Goal: Check status: Check status

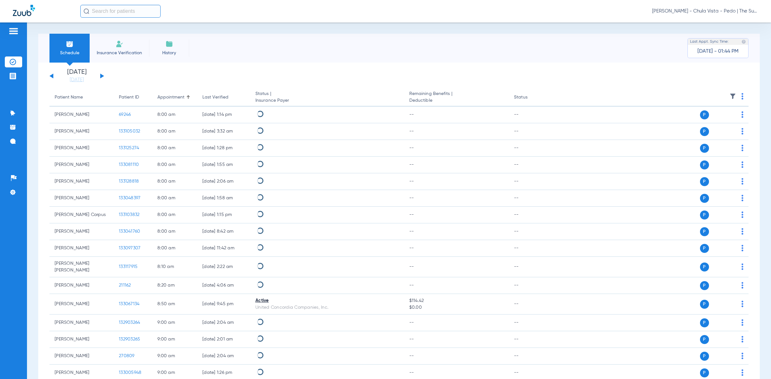
click at [120, 49] on li "Insurance Verification" at bounding box center [119, 48] width 59 height 29
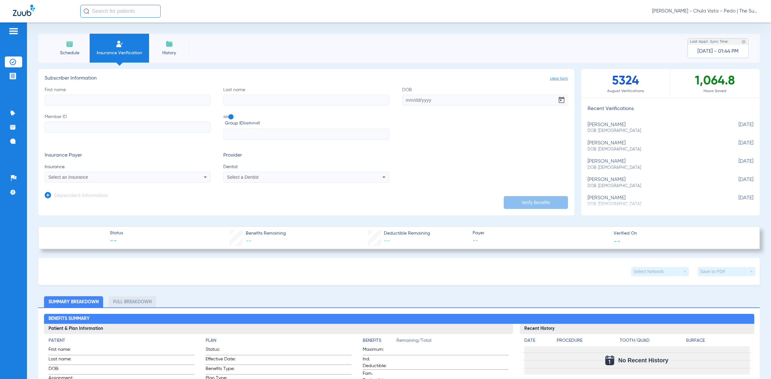
click at [108, 8] on input "text" at bounding box center [120, 11] width 80 height 13
type input "winter la"
click at [187, 31] on td "17005219" at bounding box center [186, 34] width 27 height 9
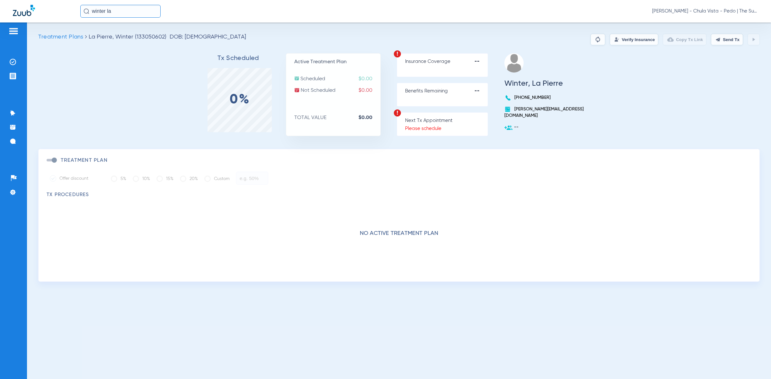
click at [628, 39] on button "Verify Insurance" at bounding box center [634, 40] width 49 height 12
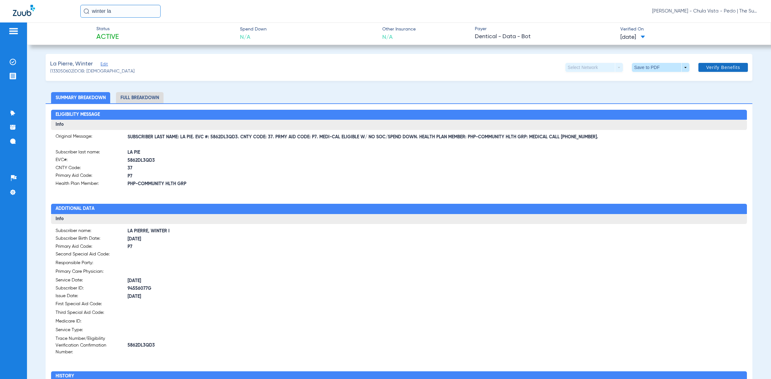
click at [714, 66] on span "Verify Benefits" at bounding box center [723, 67] width 34 height 5
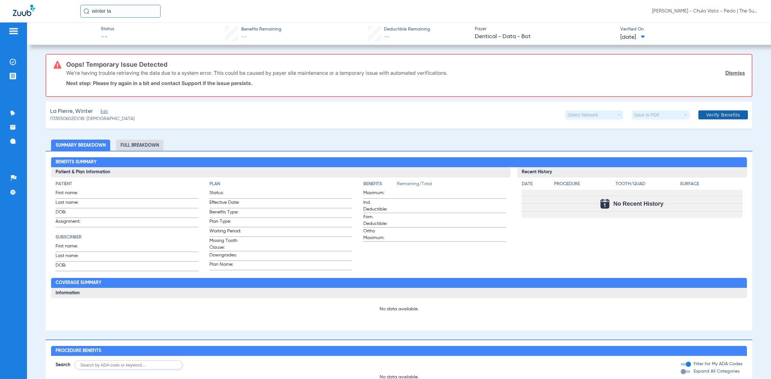
click at [715, 112] on span "Verify Benefits" at bounding box center [723, 114] width 34 height 5
